Goal: Information Seeking & Learning: Learn about a topic

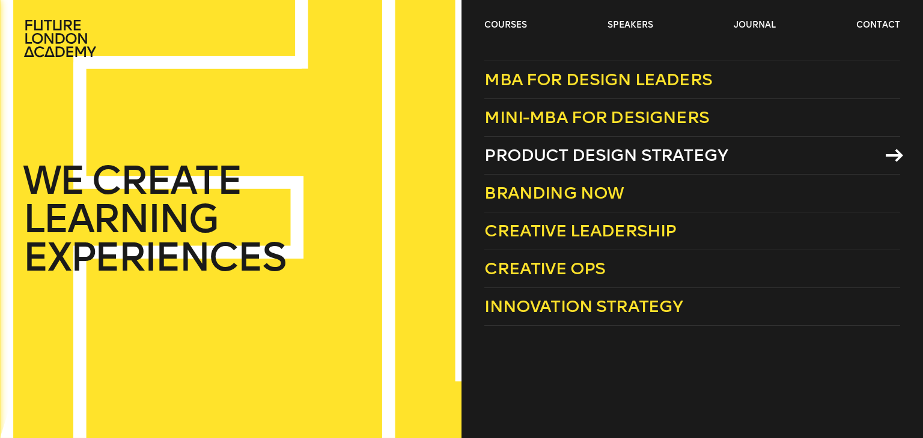
click at [551, 151] on span "Product Design Strategy" at bounding box center [605, 155] width 243 height 20
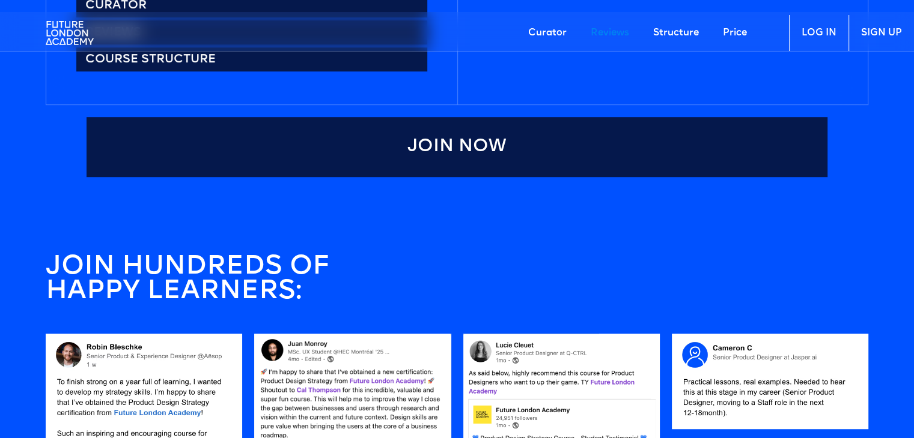
scroll to position [1021, 0]
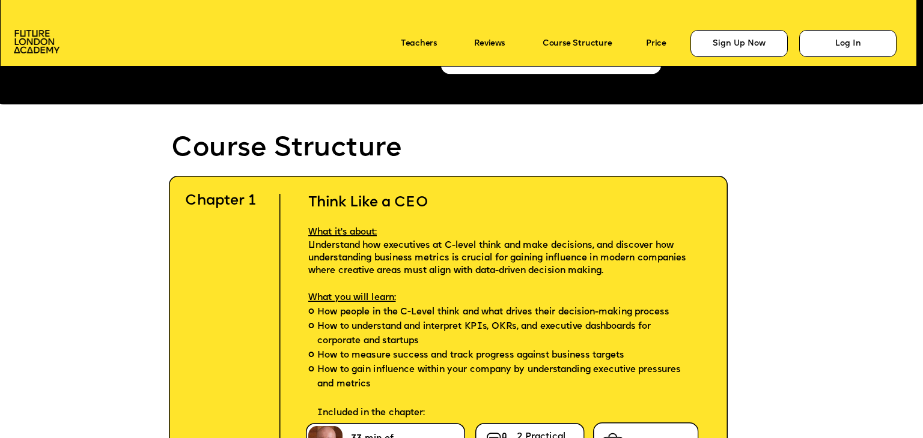
scroll to position [2403, 0]
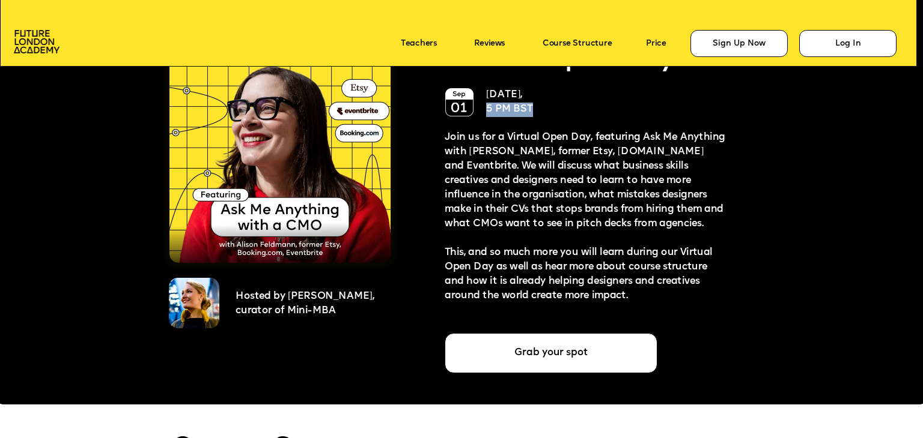
drag, startPoint x: 485, startPoint y: 112, endPoint x: 537, endPoint y: 109, distance: 51.7
click at [537, 109] on div "[DATE] 5 PM BST" at bounding box center [531, 102] width 90 height 29
